Goal: Task Accomplishment & Management: Use online tool/utility

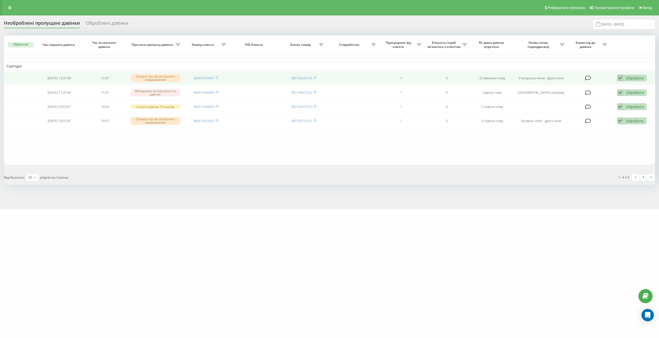
click at [634, 77] on div "Обробити" at bounding box center [636, 78] width 18 height 5
click at [624, 106] on span "Клієнт передзвонив сам з іншого номера" at bounding box center [592, 104] width 74 height 5
